Goal: Find contact information: Find contact information

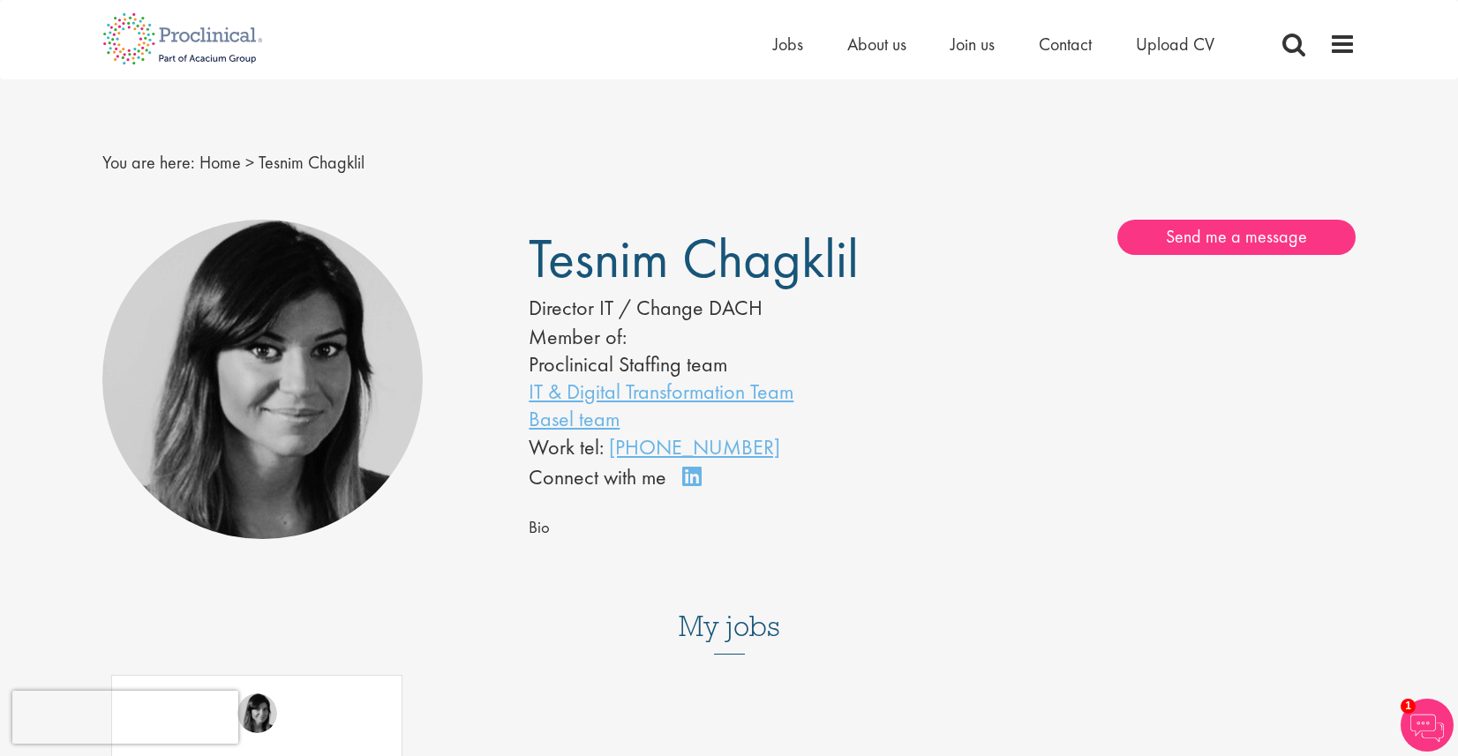
click at [464, 188] on div "You are here: Home > Tesnim Chagklil" at bounding box center [729, 144] width 1280 height 131
drag, startPoint x: 810, startPoint y: 446, endPoint x: 613, endPoint y: 454, distance: 197.0
click at [613, 454] on div "Work tel: +41 61 508 70 52" at bounding box center [709, 447] width 360 height 30
copy link "+41 61 508 70 52"
click at [461, 296] on div at bounding box center [302, 380] width 400 height 320
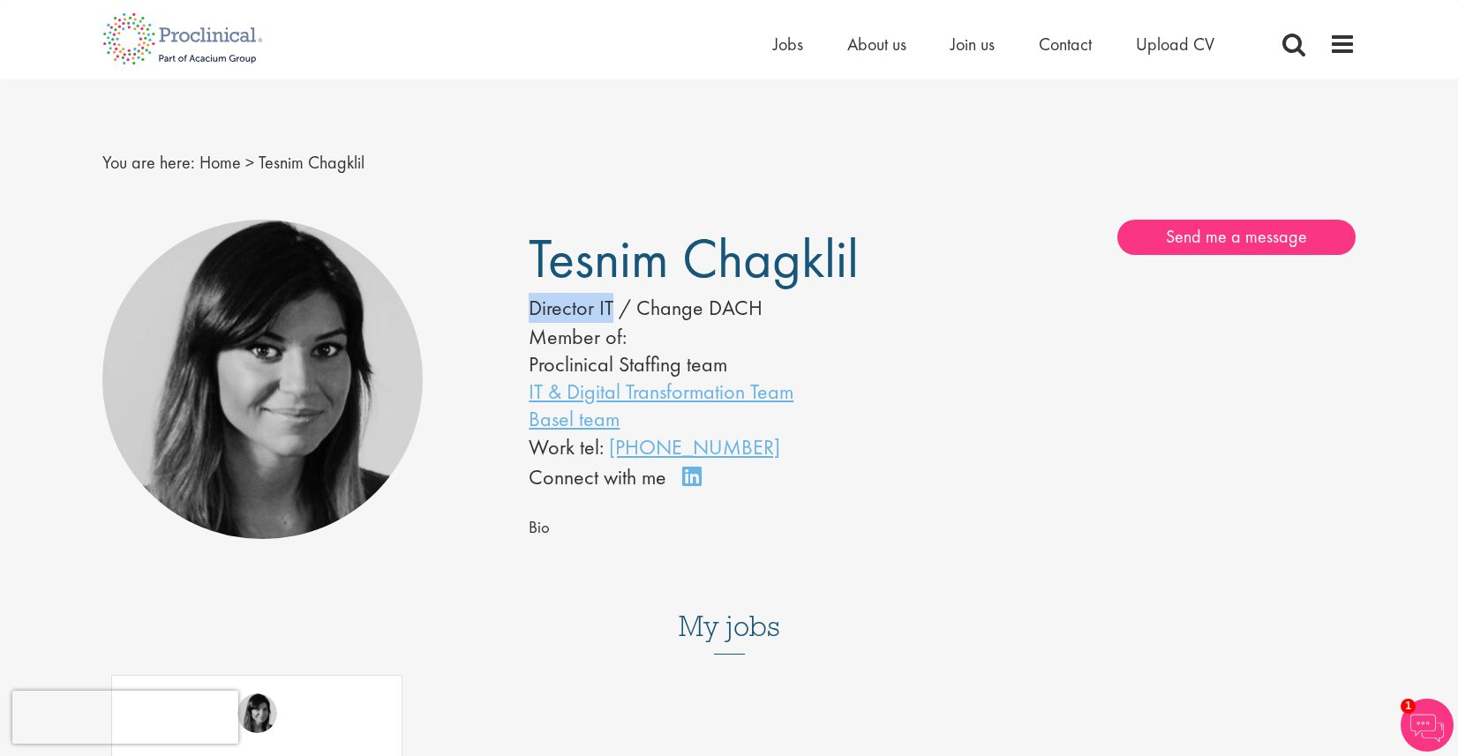
drag, startPoint x: 529, startPoint y: 305, endPoint x: 612, endPoint y: 305, distance: 82.9
click at [612, 305] on div "Tesnim Chagklil Director IT / Change DACH Member of: Proclinical Staffing team …" at bounding box center [728, 357] width 426 height 274
copy div "Director IT"
click at [497, 355] on div at bounding box center [302, 380] width 400 height 320
click at [1052, 47] on span "Contact" at bounding box center [1065, 44] width 53 height 23
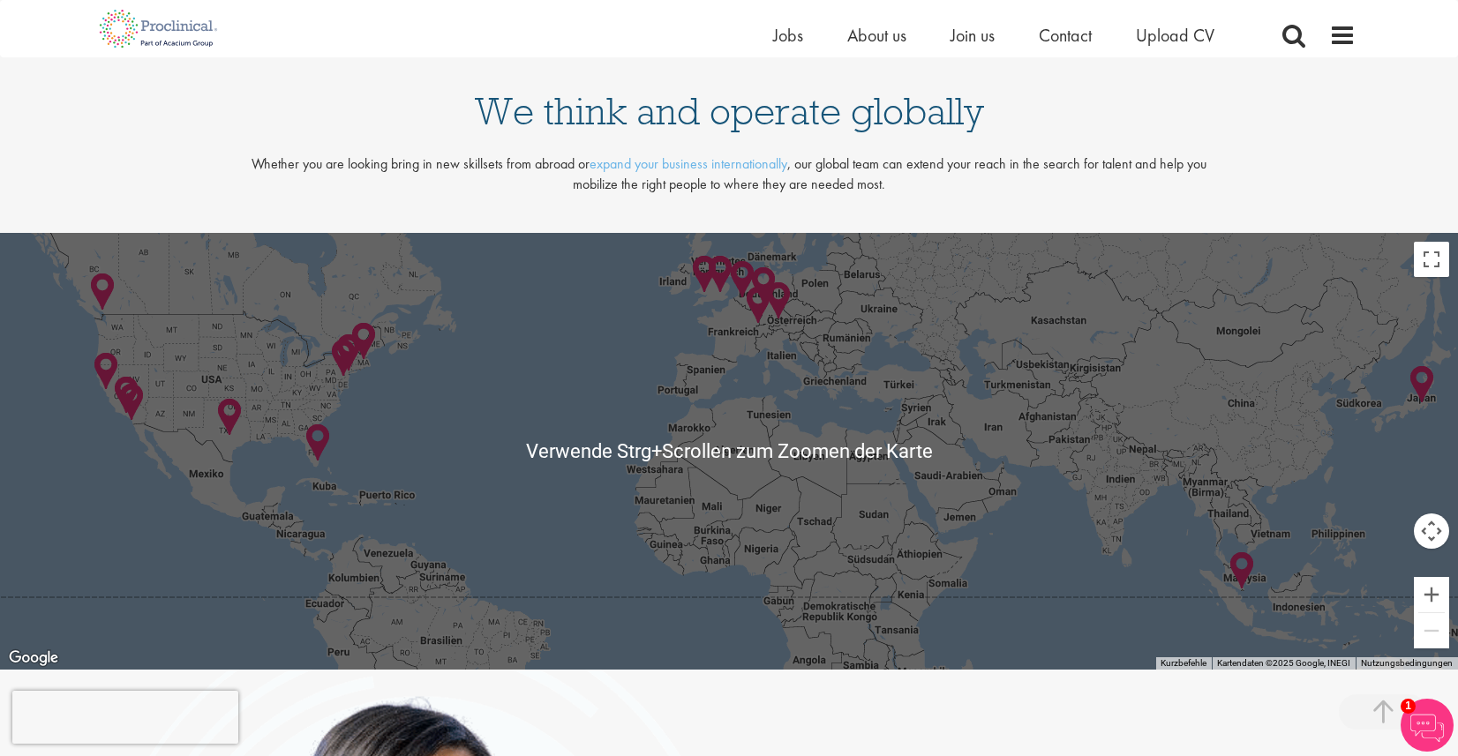
scroll to position [3794, 0]
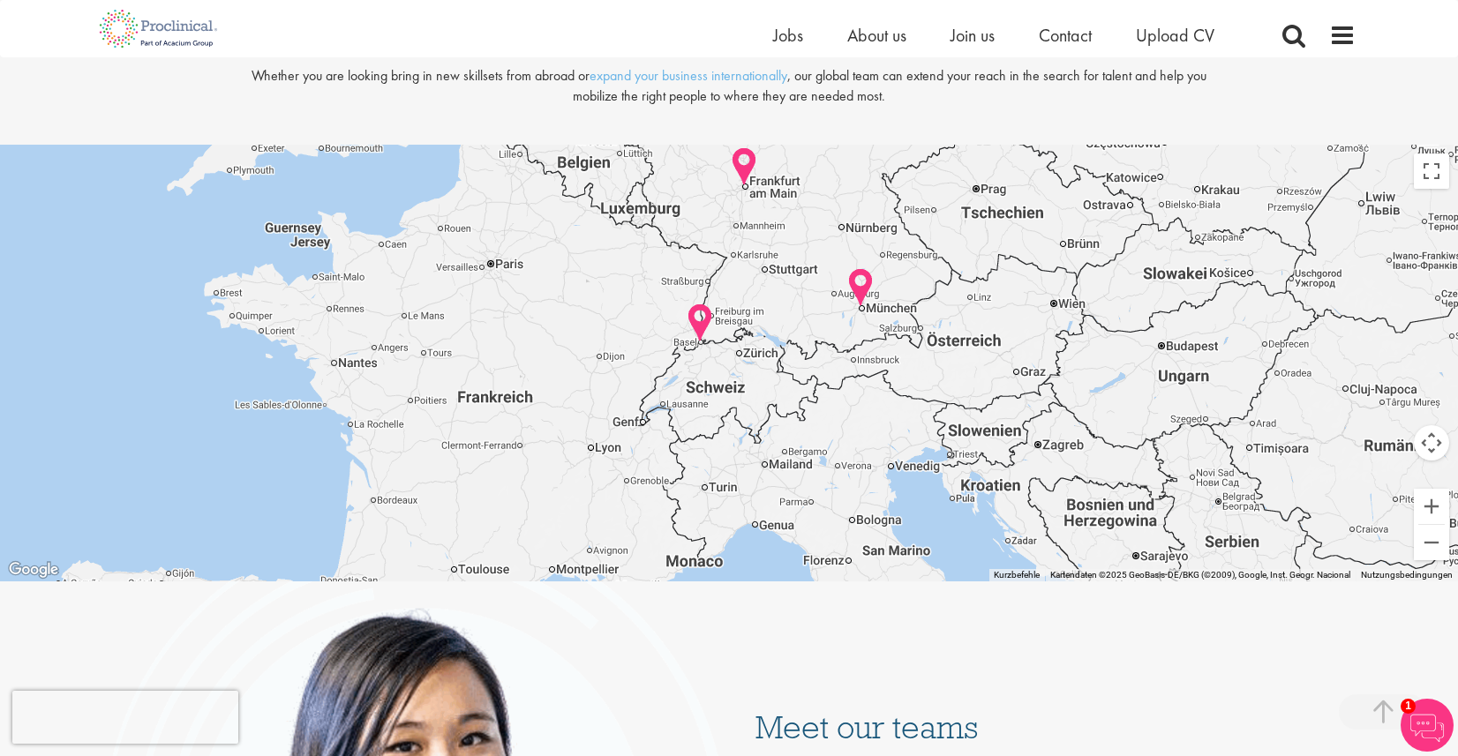
drag, startPoint x: 804, startPoint y: 191, endPoint x: 912, endPoint y: 538, distance: 363.1
click at [912, 538] on div at bounding box center [729, 364] width 1458 height 438
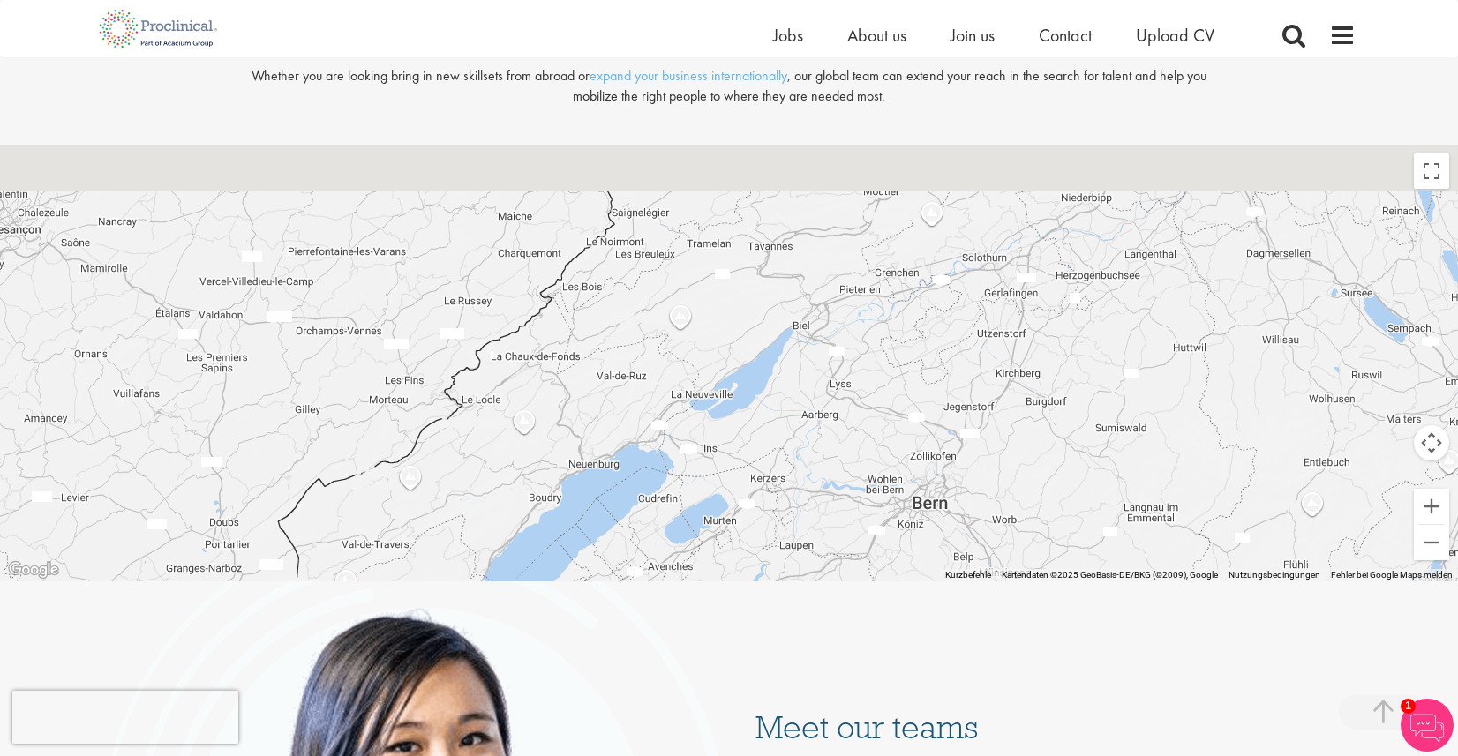
drag, startPoint x: 935, startPoint y: 300, endPoint x: 824, endPoint y: 552, distance: 274.6
click at [824, 552] on div at bounding box center [729, 364] width 1458 height 438
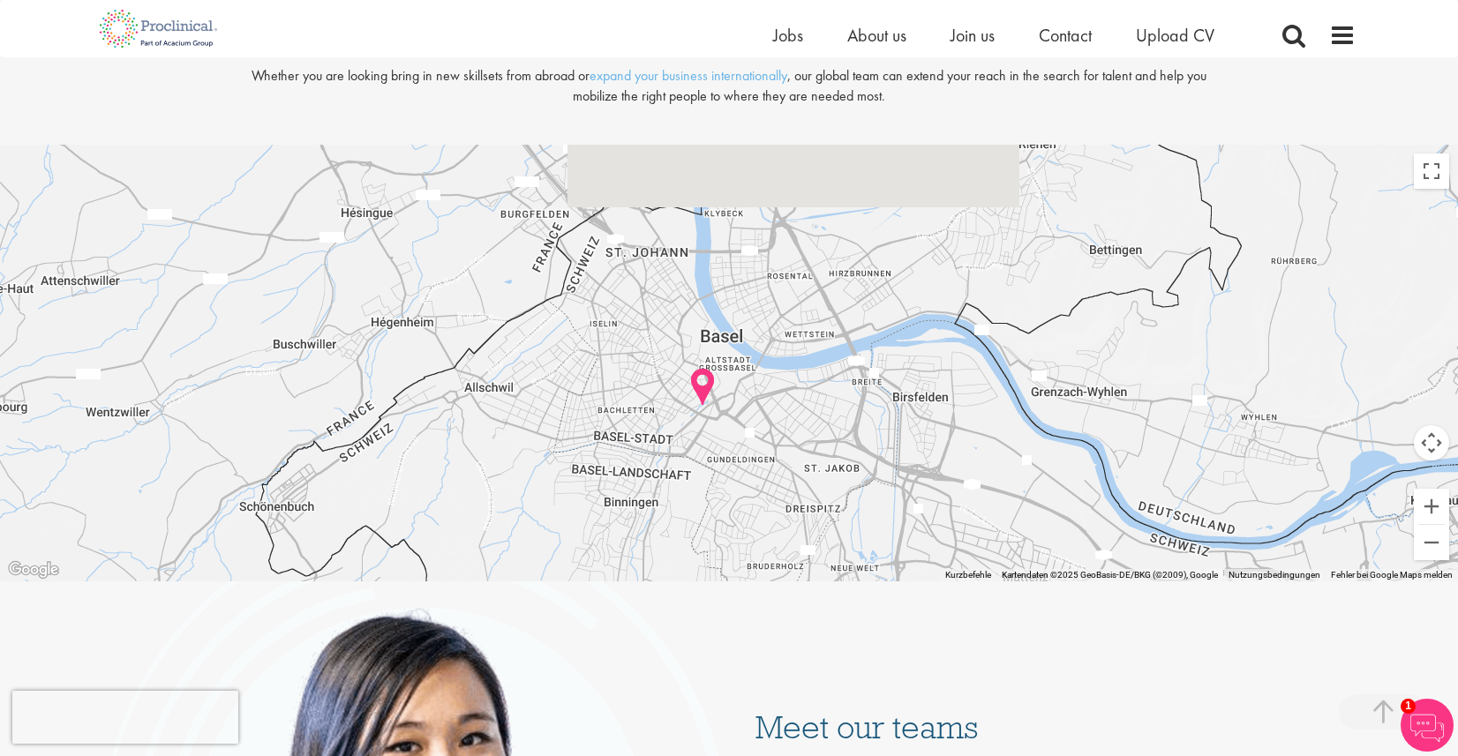
drag, startPoint x: 813, startPoint y: 235, endPoint x: 886, endPoint y: 464, distance: 240.8
click at [886, 464] on div at bounding box center [729, 364] width 1458 height 438
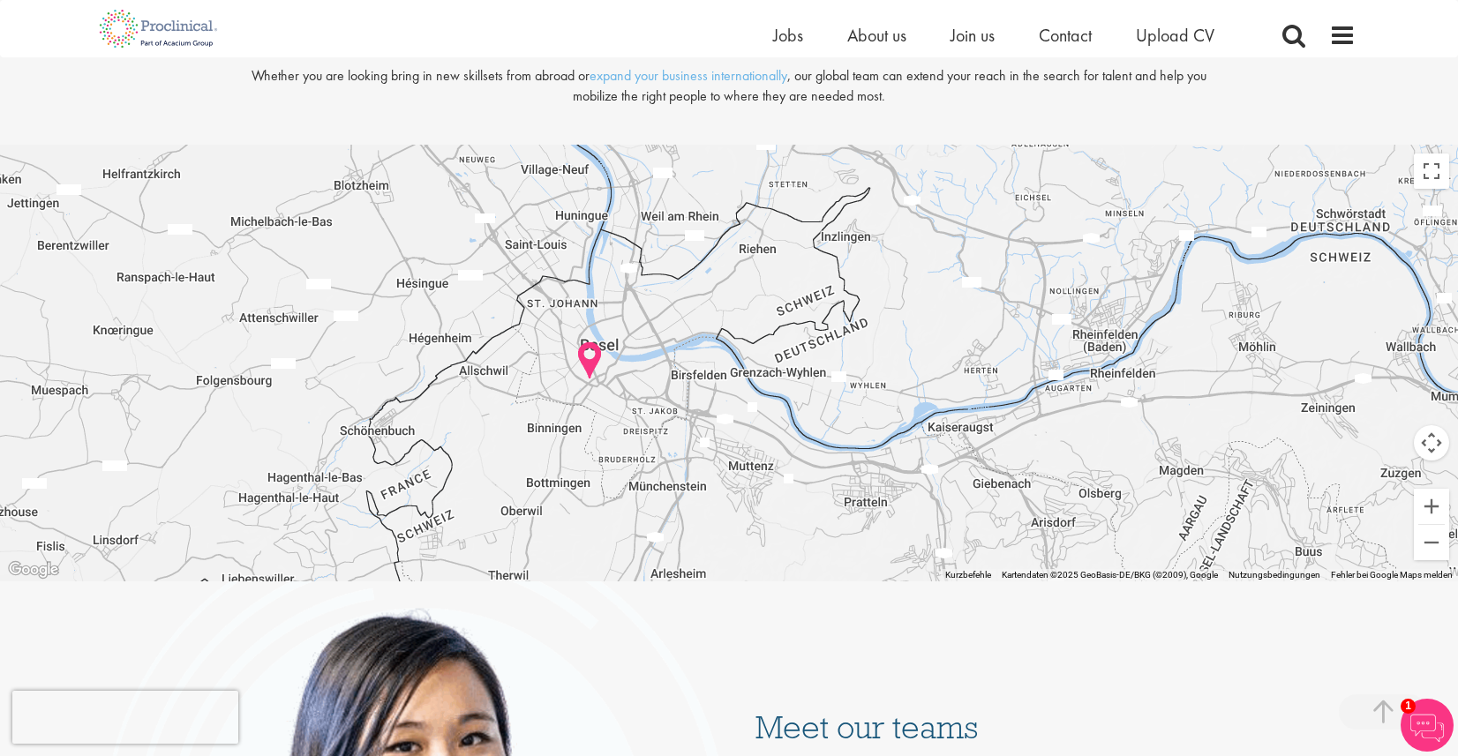
click at [537, 398] on div at bounding box center [729, 364] width 1458 height 438
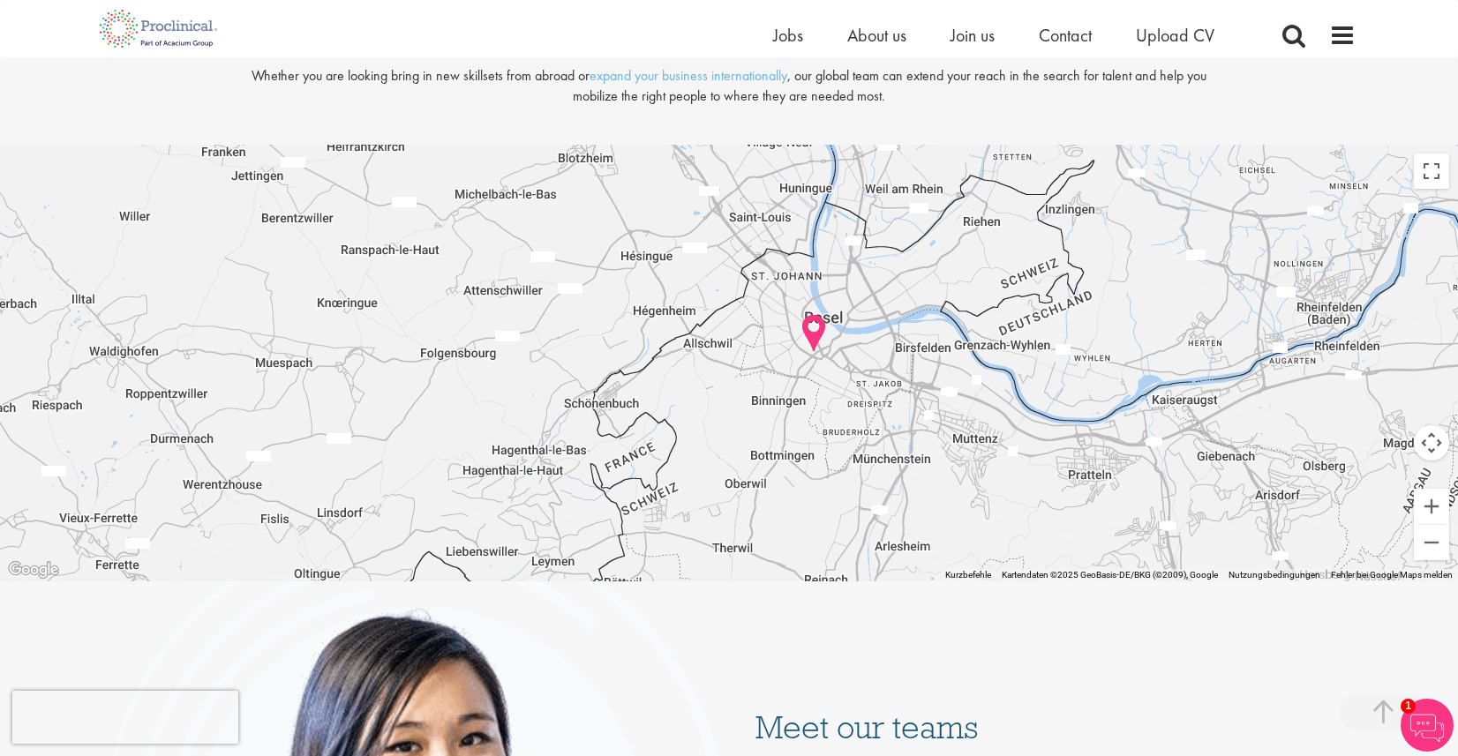
drag, startPoint x: 631, startPoint y: 396, endPoint x: 775, endPoint y: 367, distance: 146.8
click at [775, 367] on div at bounding box center [729, 364] width 1458 height 438
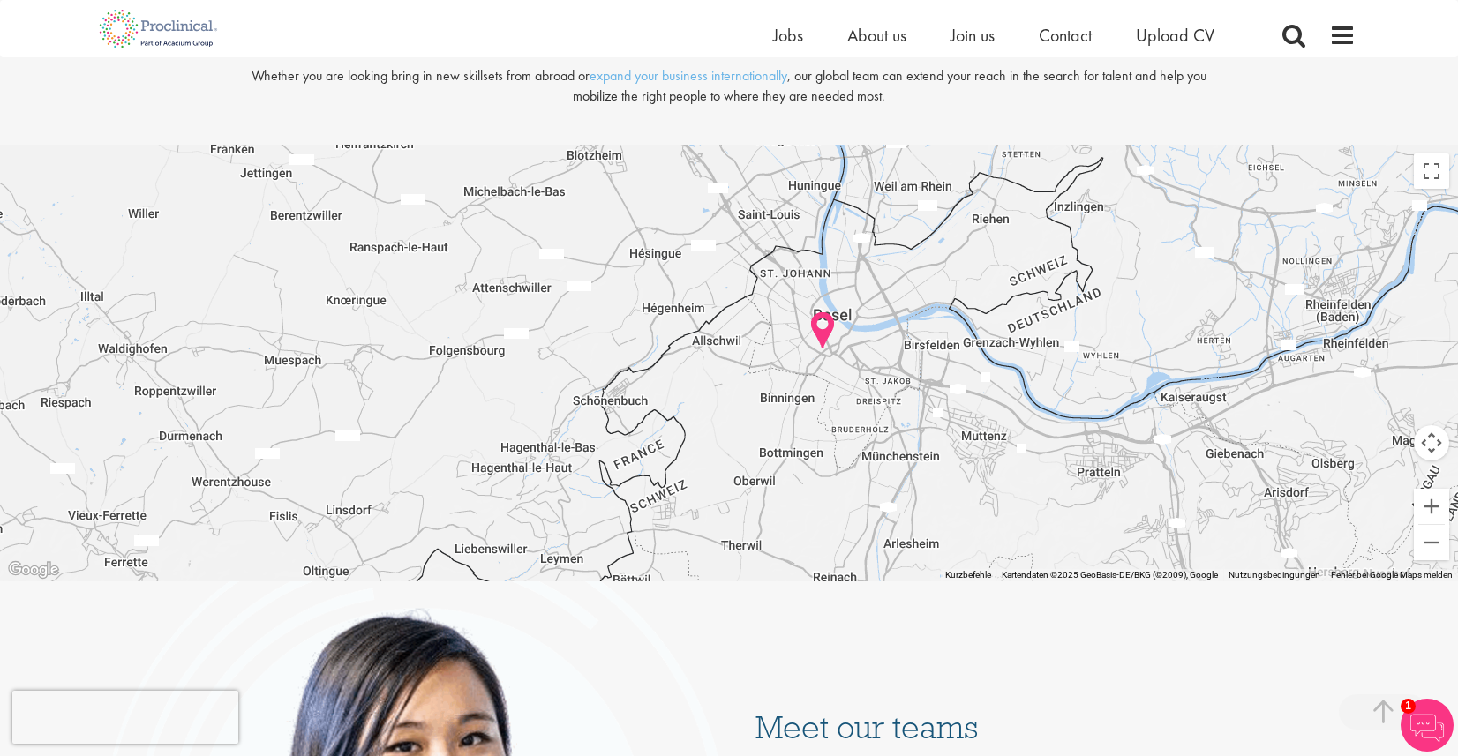
click at [822, 328] on img at bounding box center [822, 331] width 27 height 41
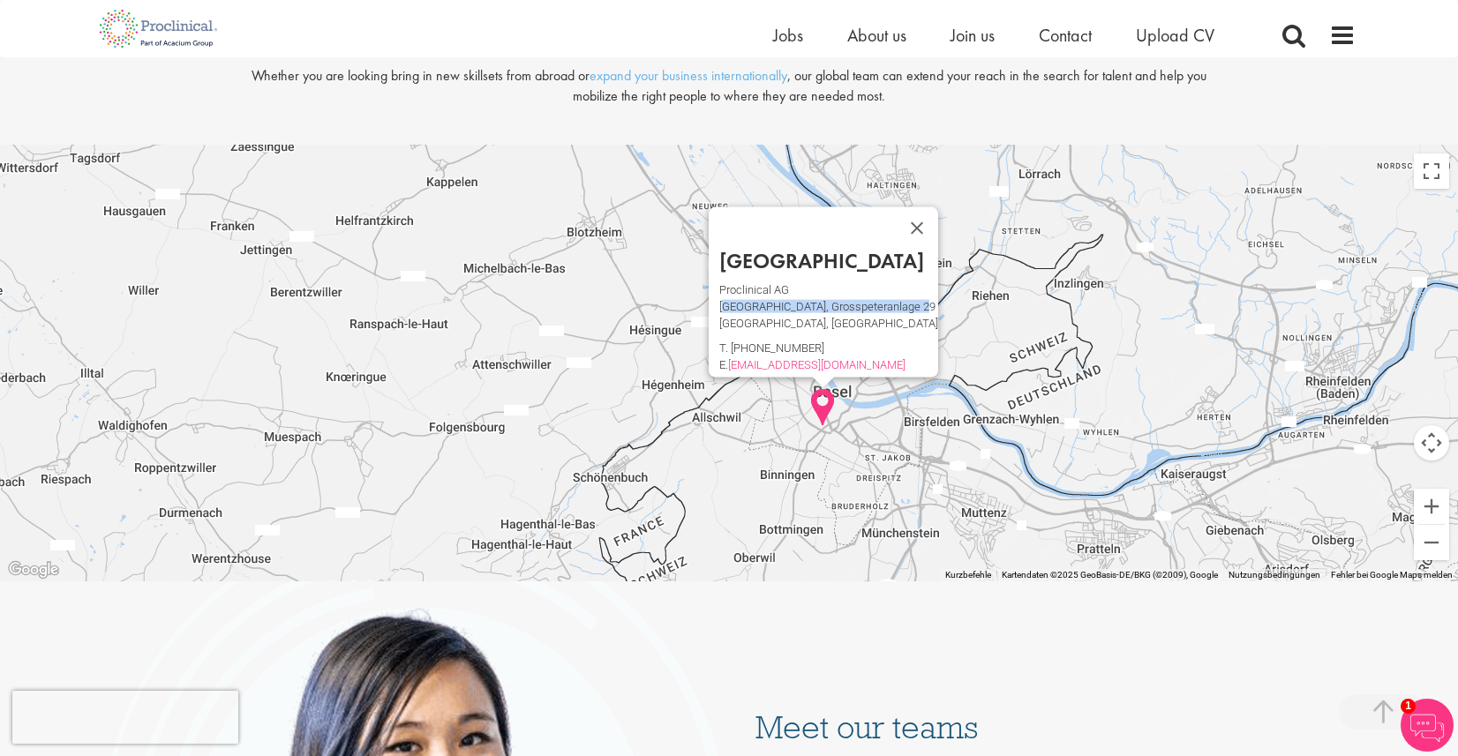
drag, startPoint x: 726, startPoint y: 296, endPoint x: 926, endPoint y: 295, distance: 199.4
click at [926, 295] on div "Basel Proclinical AG Grosspeter Tower, Grosspeteranlage 29 Basel, 4052 Basel T.…" at bounding box center [828, 314] width 219 height 128
click at [868, 306] on div "Proclinical AG Grosspeter Tower, Grosspeteranlage 29 Basel, 4052 Basel T. +4161…" at bounding box center [828, 327] width 219 height 83
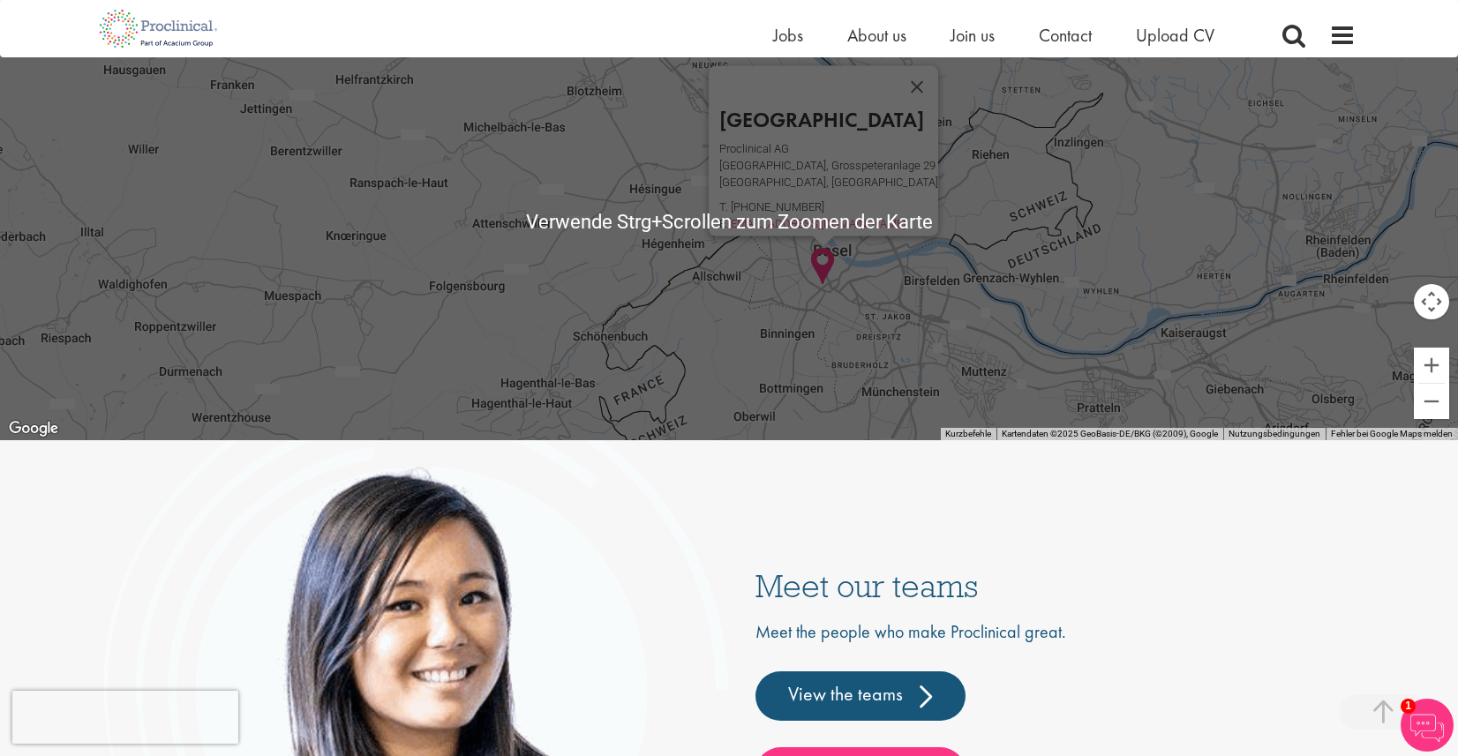
scroll to position [3847, 0]
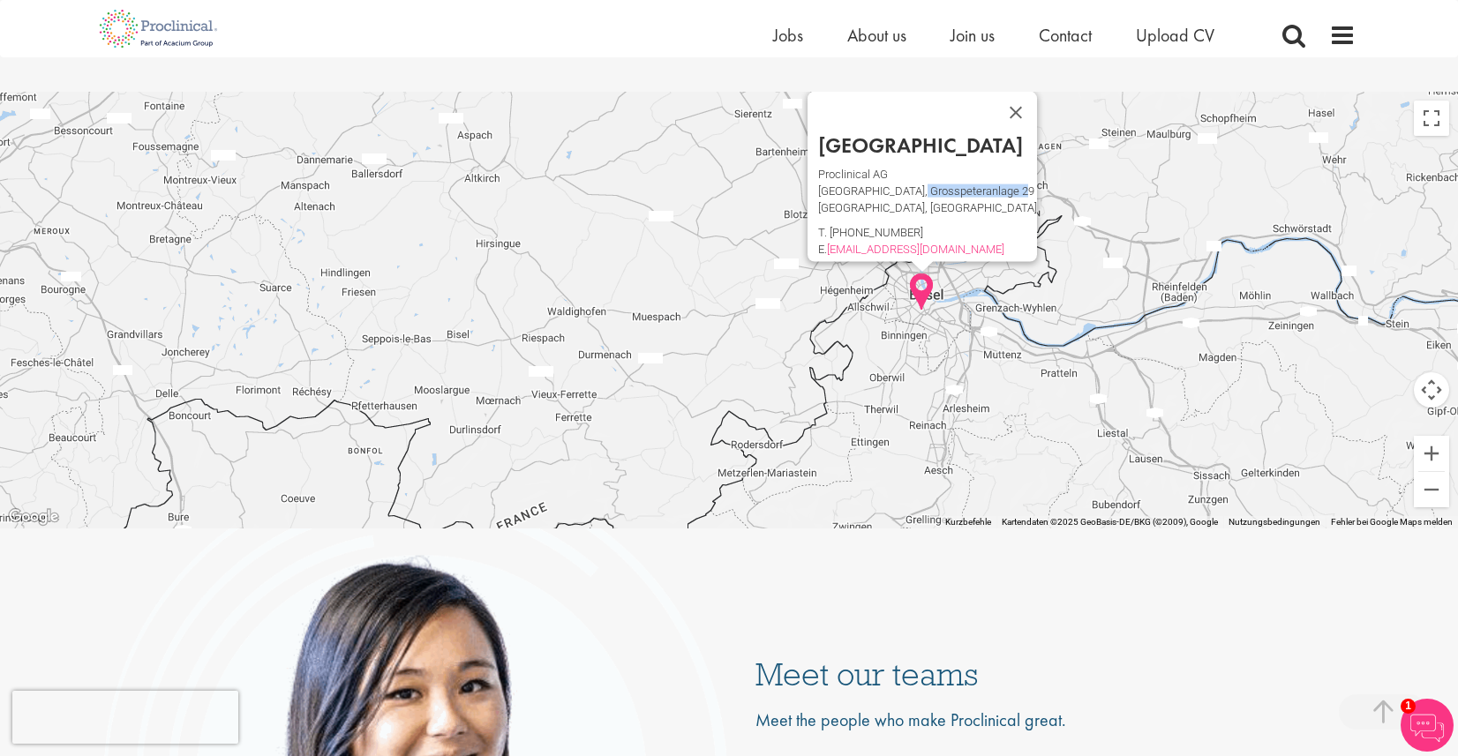
drag, startPoint x: 1017, startPoint y: 180, endPoint x: 914, endPoint y: 180, distance: 102.4
click at [914, 187] on p "Grosspeter Tower, Grosspeteranlage 29" at bounding box center [927, 191] width 219 height 8
copy p "Grosspeteranlage 29"
click at [567, 198] on div "Basel Proclinical AG Grosspeter Tower, Grosspeteranlage 29 Basel, 4052 Basel T.…" at bounding box center [729, 311] width 1458 height 438
drag, startPoint x: 897, startPoint y: 162, endPoint x: 825, endPoint y: 165, distance: 72.4
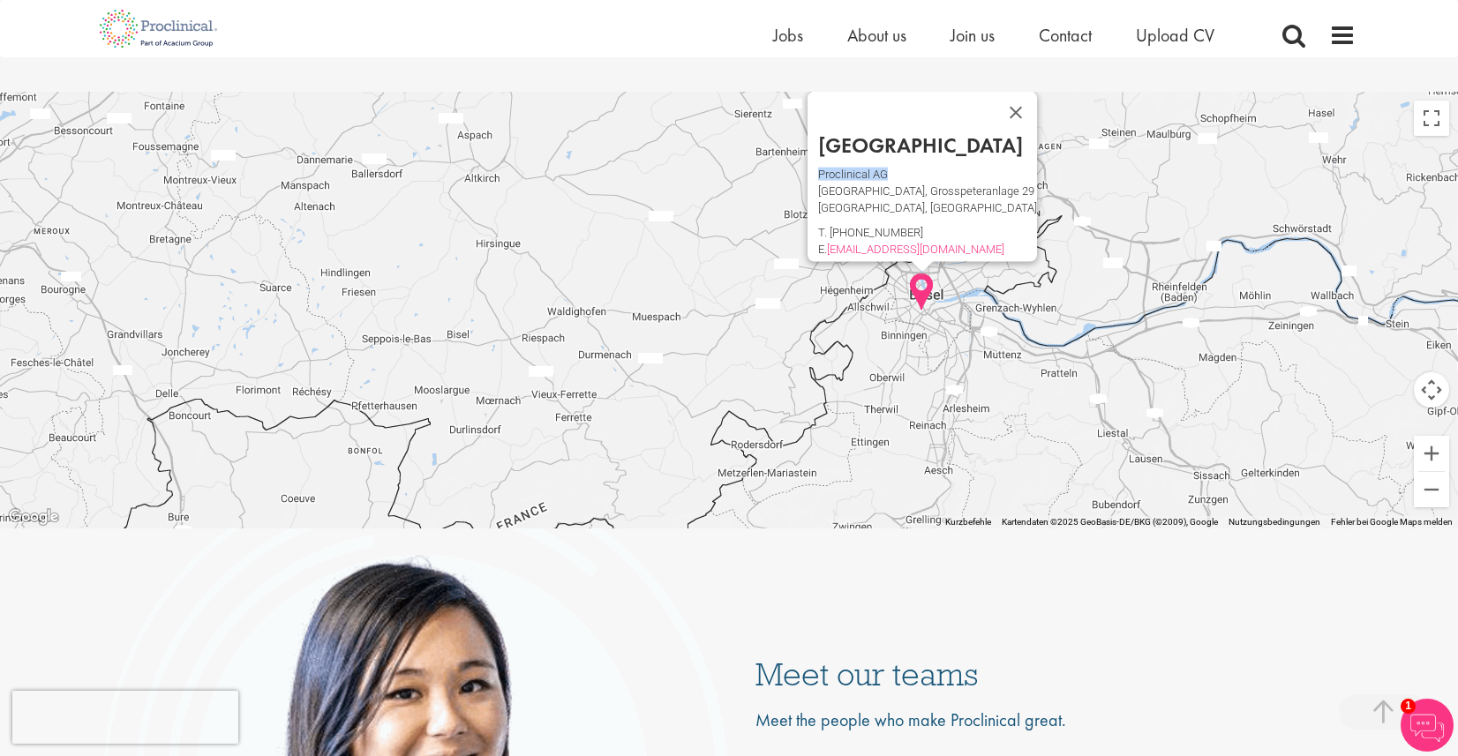
click at [824, 170] on p "Proclinical AG" at bounding box center [927, 174] width 219 height 8
copy p "Proclinical AG"
drag, startPoint x: 488, startPoint y: 214, endPoint x: 499, endPoint y: 214, distance: 11.5
click at [489, 214] on div "Basel Proclinical AG Grosspeter Tower, Grosspeteranlage 29 Basel, 4052 Basel T.…" at bounding box center [729, 311] width 1458 height 438
drag, startPoint x: 918, startPoint y: 218, endPoint x: 833, endPoint y: 220, distance: 84.7
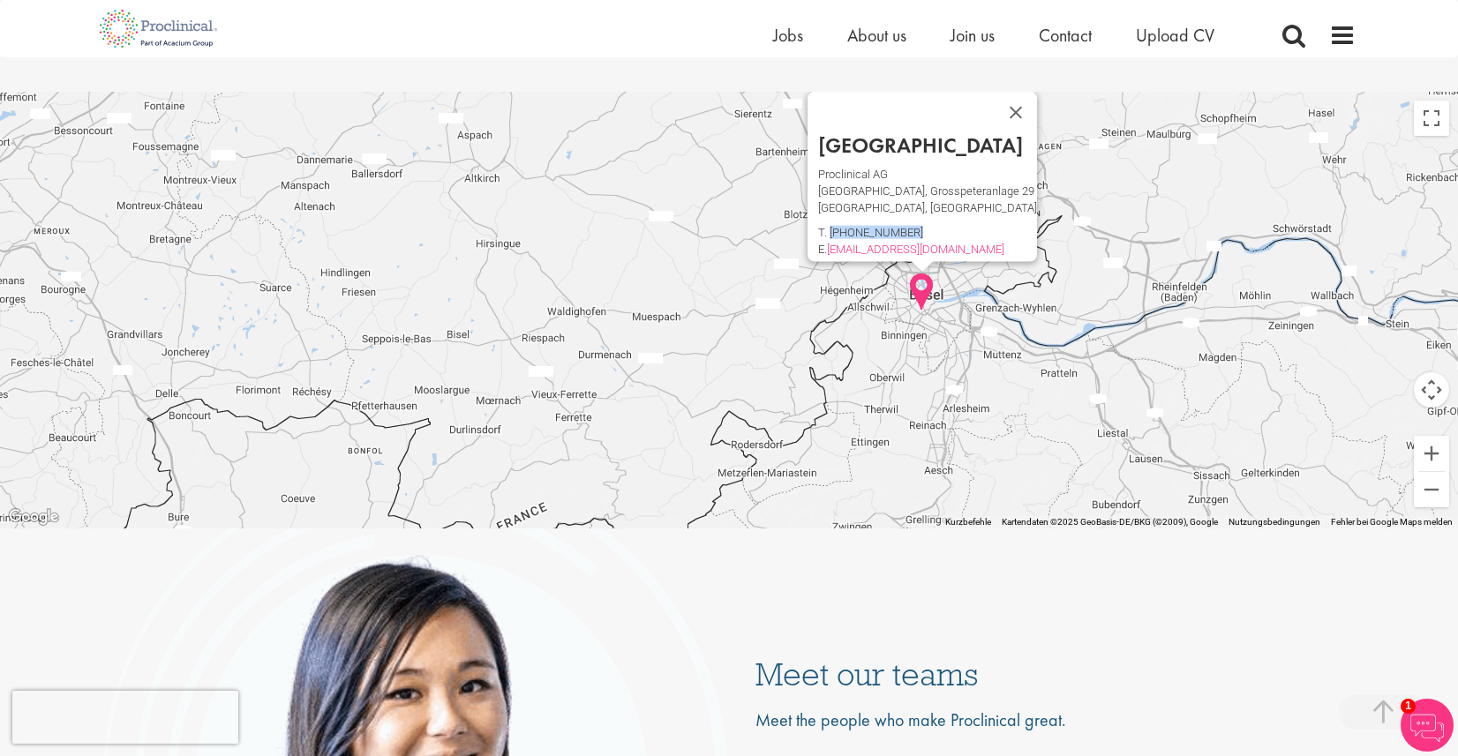
click at [833, 229] on p "T. +4161 508 7070" at bounding box center [927, 233] width 219 height 8
copy p "+4161 508 7070"
click at [511, 391] on div "Basel Proclinical AG Grosspeter Tower, Grosspeteranlage 29 Basel, 4052 Basel T.…" at bounding box center [729, 311] width 1458 height 438
copy p "+4161 508 7070"
click at [534, 302] on div "Basel Proclinical AG Grosspeter Tower, Grosspeteranlage 29 Basel, 4052 Basel T.…" at bounding box center [729, 311] width 1458 height 438
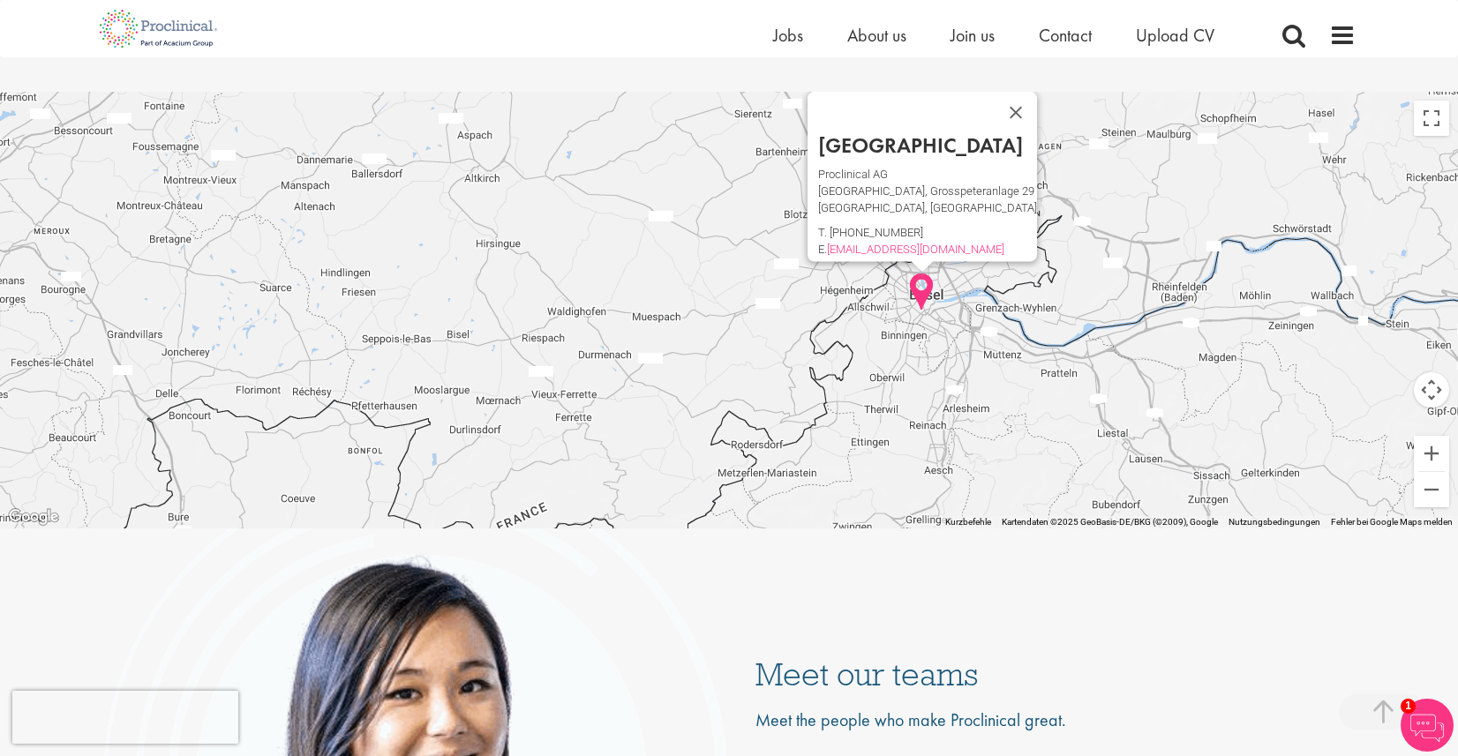
click at [863, 204] on p "Basel, 4052 Basel" at bounding box center [927, 208] width 219 height 8
copy p "4052"
